Goal: Communication & Community: Answer question/provide support

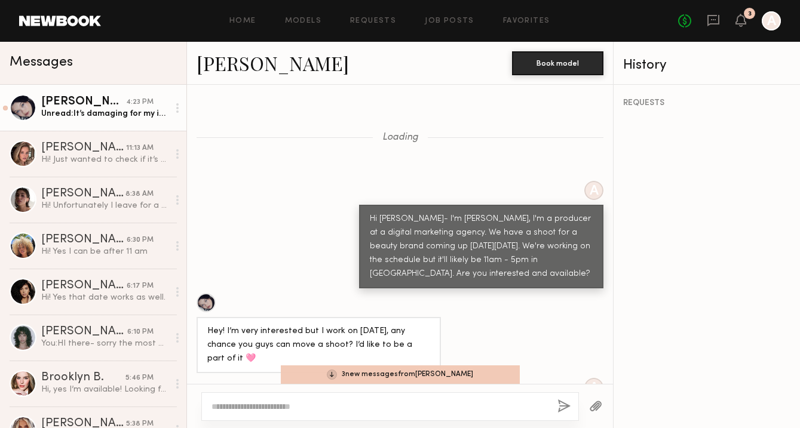
scroll to position [1907, 0]
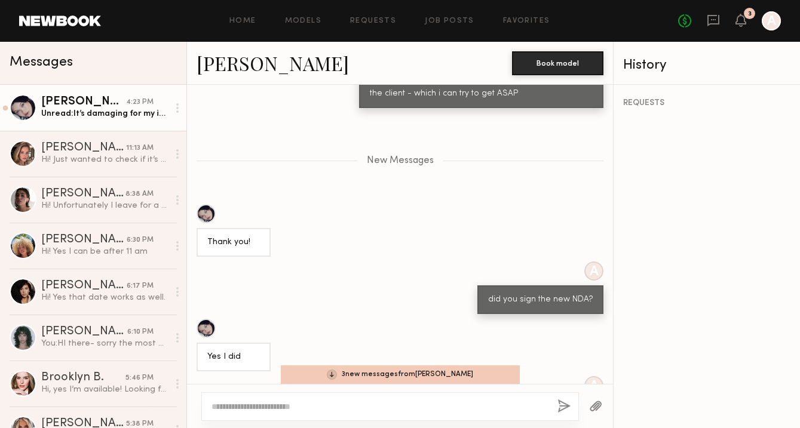
click at [123, 114] on div "Unread: It’s damaging for my image" at bounding box center [104, 113] width 127 height 11
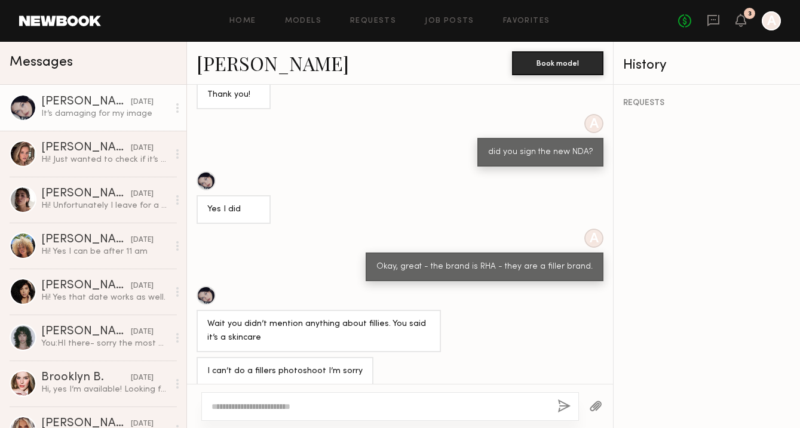
scroll to position [2069, 0]
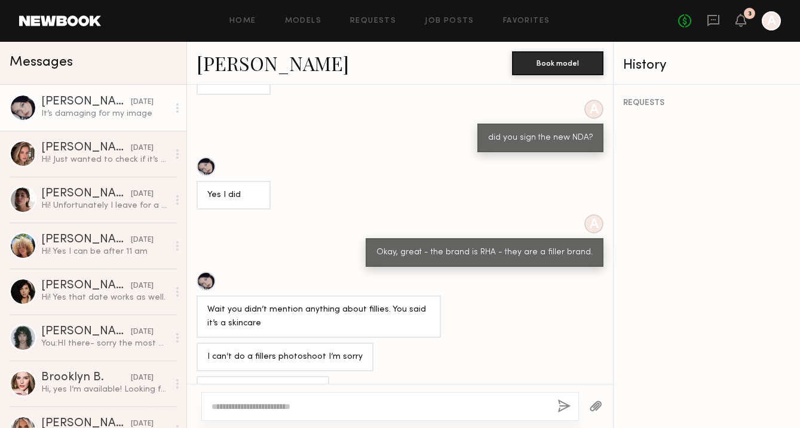
click at [268, 403] on textarea at bounding box center [379, 407] width 336 height 12
type textarea "**********"
click at [562, 407] on button "button" at bounding box center [563, 407] width 13 height 15
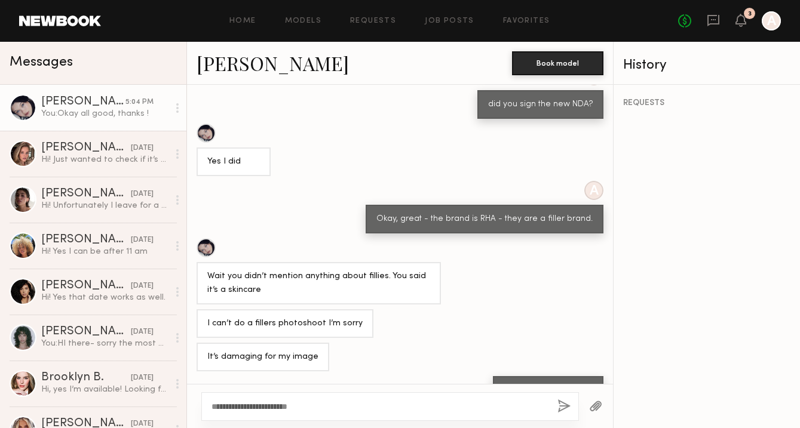
click at [248, 68] on link "Marina F." at bounding box center [273, 63] width 152 height 26
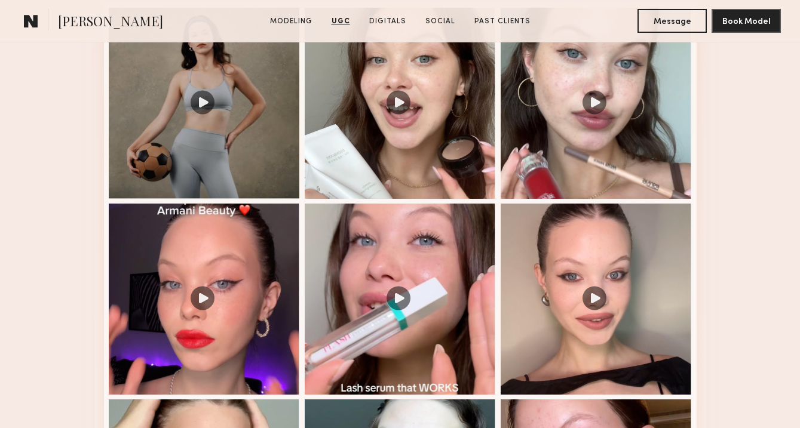
scroll to position [1292, 0]
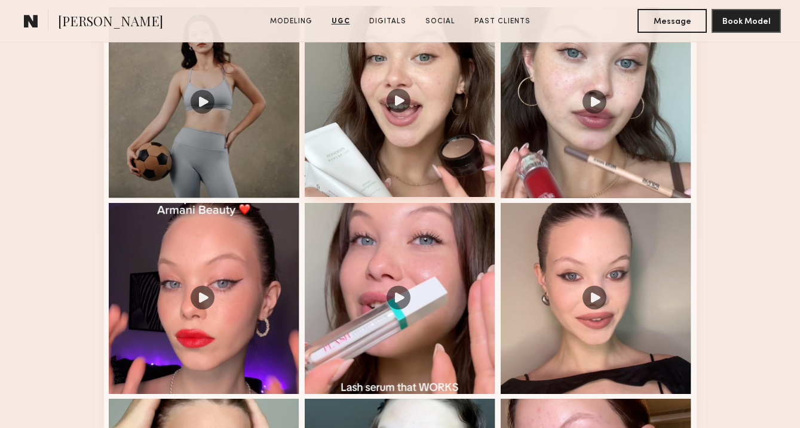
click at [392, 88] on div at bounding box center [400, 101] width 191 height 191
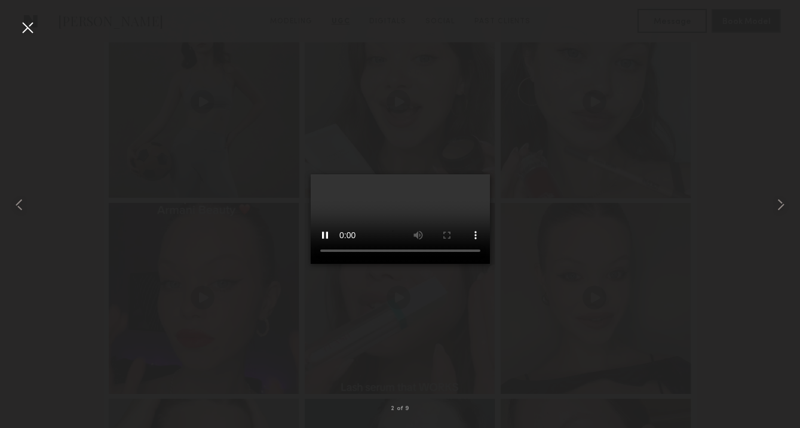
scroll to position [1301, 0]
click at [27, 26] on div at bounding box center [27, 27] width 19 height 19
